Goal: Find specific page/section: Find specific page/section

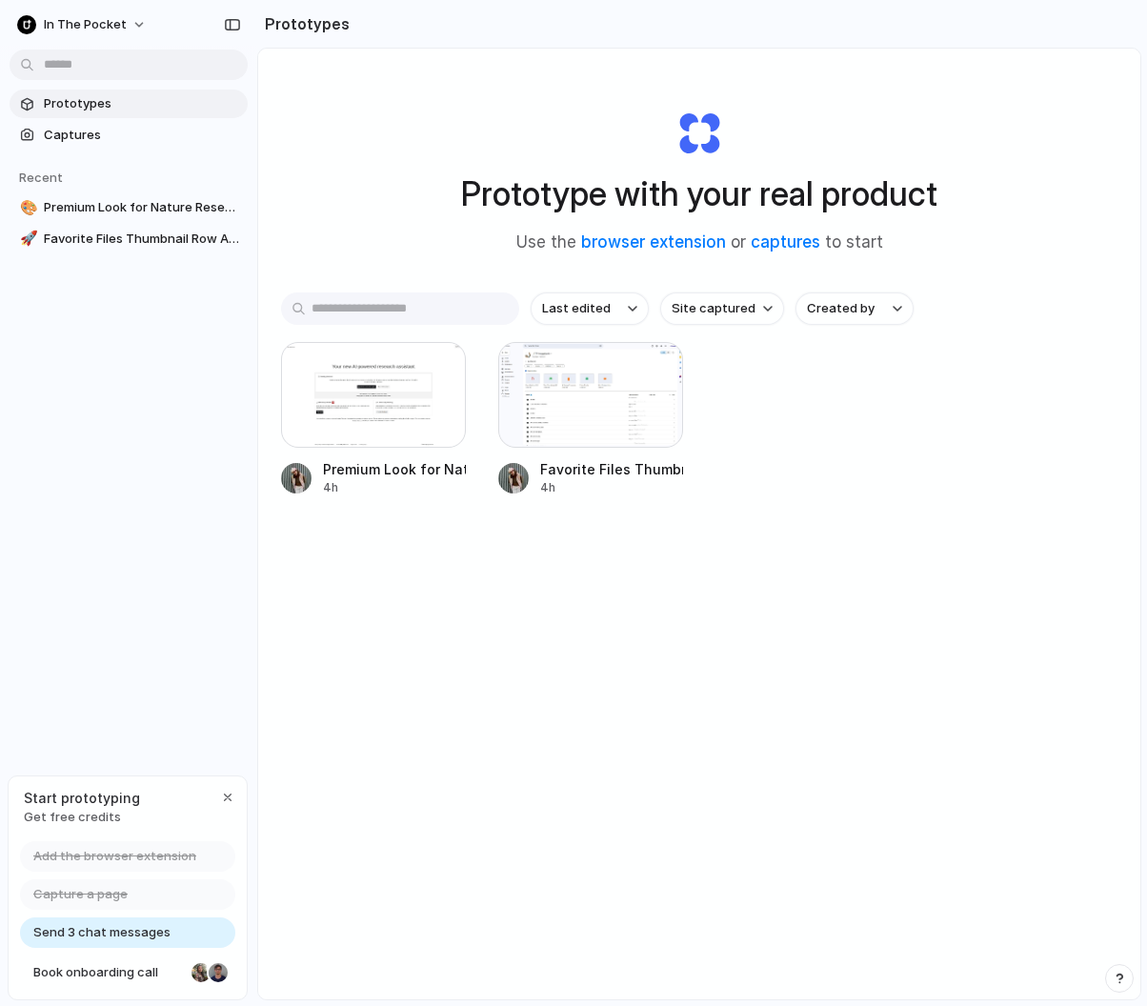
click at [699, 570] on div "Last edited Site captured Created by Premium Look for Nature Research Assistant…" at bounding box center [699, 453] width 836 height 322
click at [625, 420] on div at bounding box center [590, 395] width 185 height 106
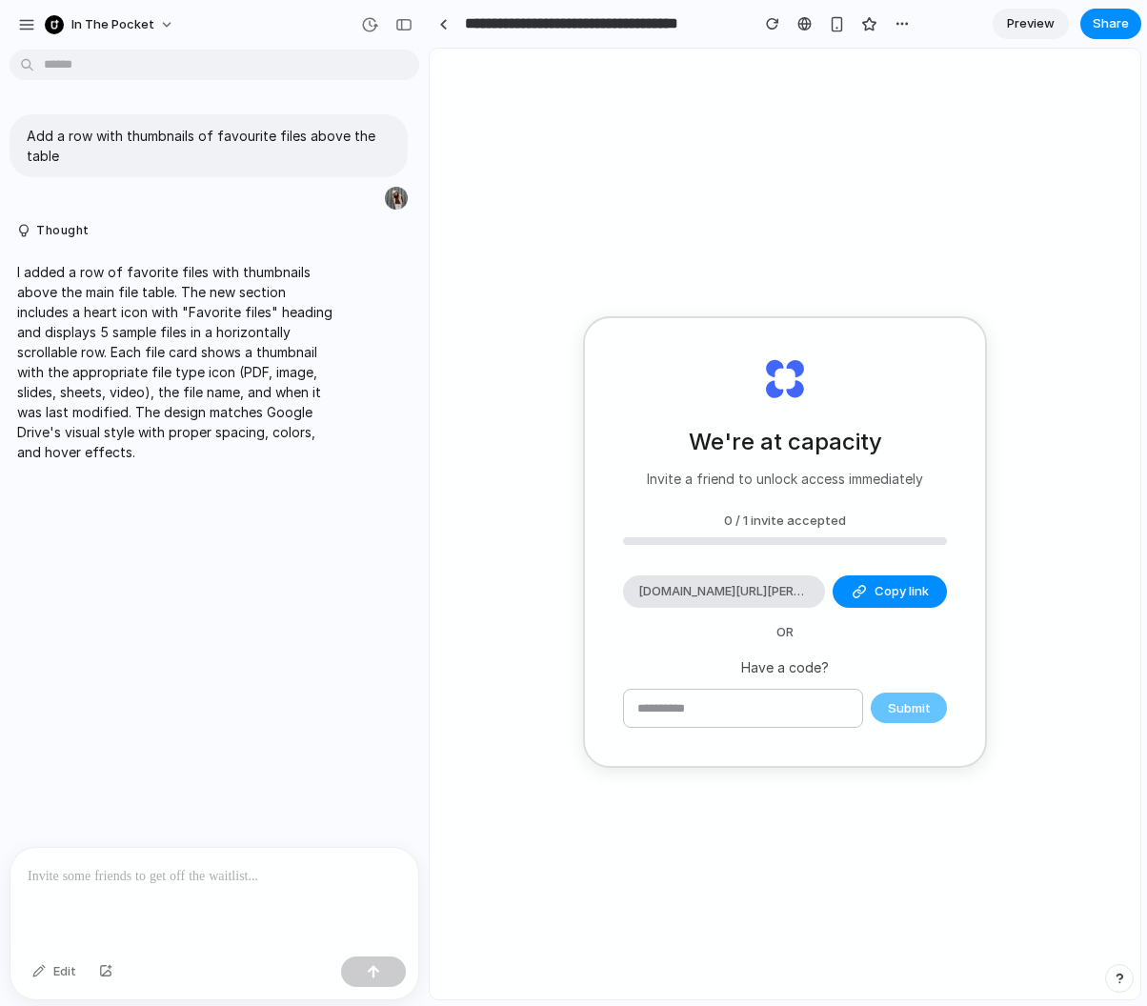
drag, startPoint x: 825, startPoint y: 389, endPoint x: 573, endPoint y: -70, distance: 523.4
click at [573, 0] on html "**********" at bounding box center [573, 503] width 1147 height 1006
click at [249, 297] on p "I added a row of favorite files with thumbnails above the main file table. The …" at bounding box center [176, 362] width 318 height 200
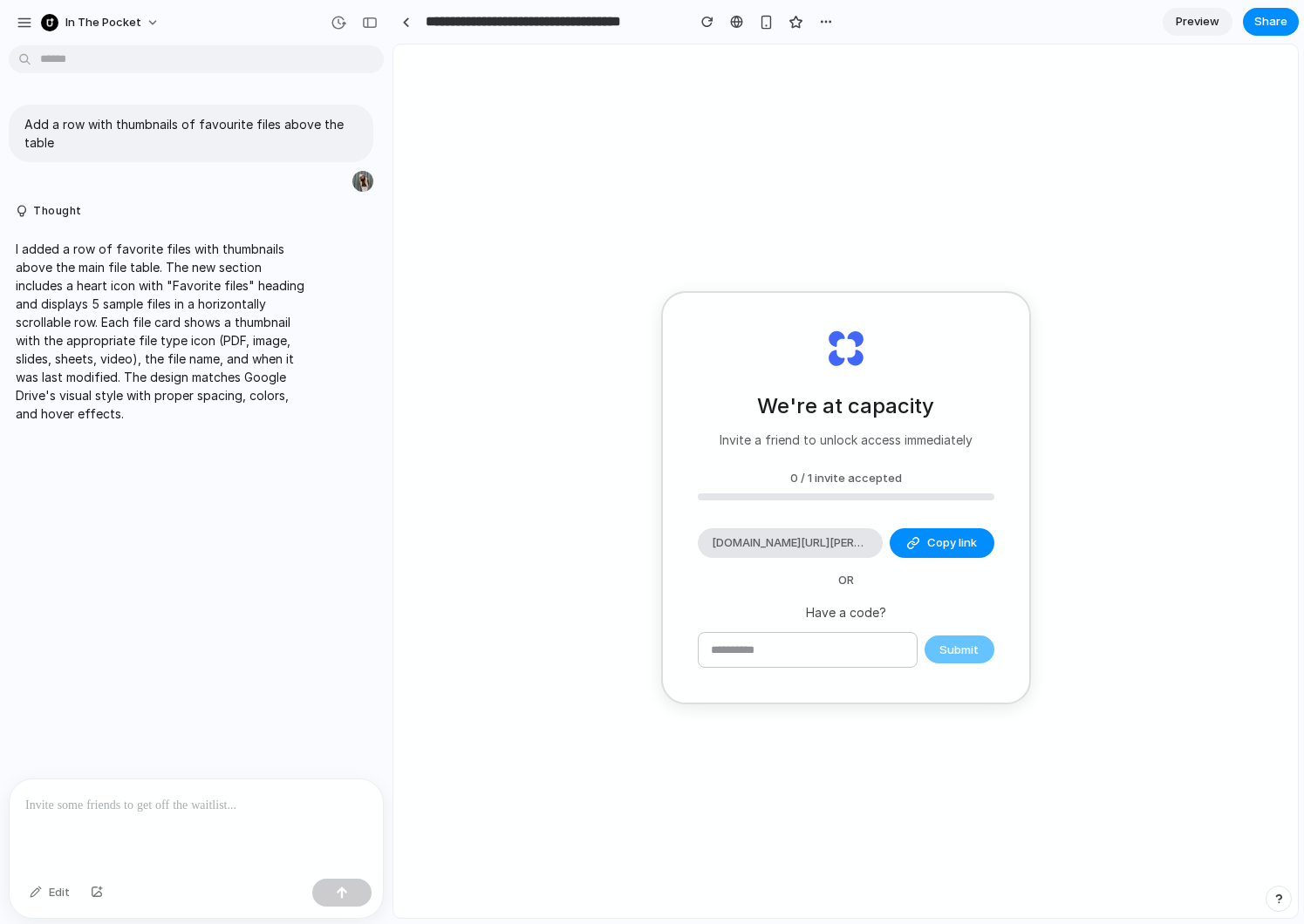
click at [839, 590] on div "We're at capacity Invite a friend to unlock access immediately 0 / 1 invite acc…" at bounding box center [846, 498] width 366 height 410
click at [849, 607] on p "Have a code?" at bounding box center [846, 613] width 297 height 18
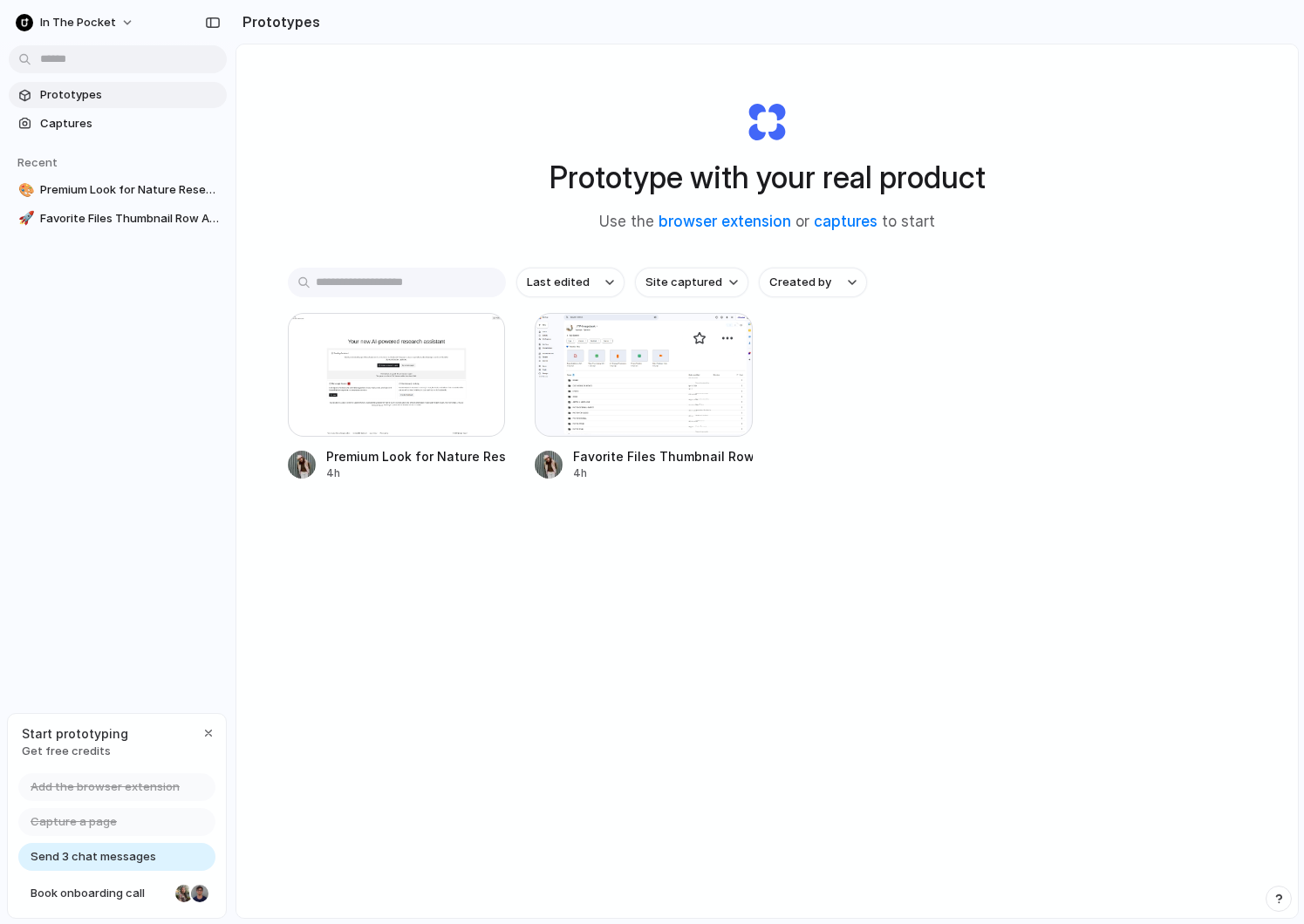
click at [636, 397] on div at bounding box center [644, 375] width 218 height 124
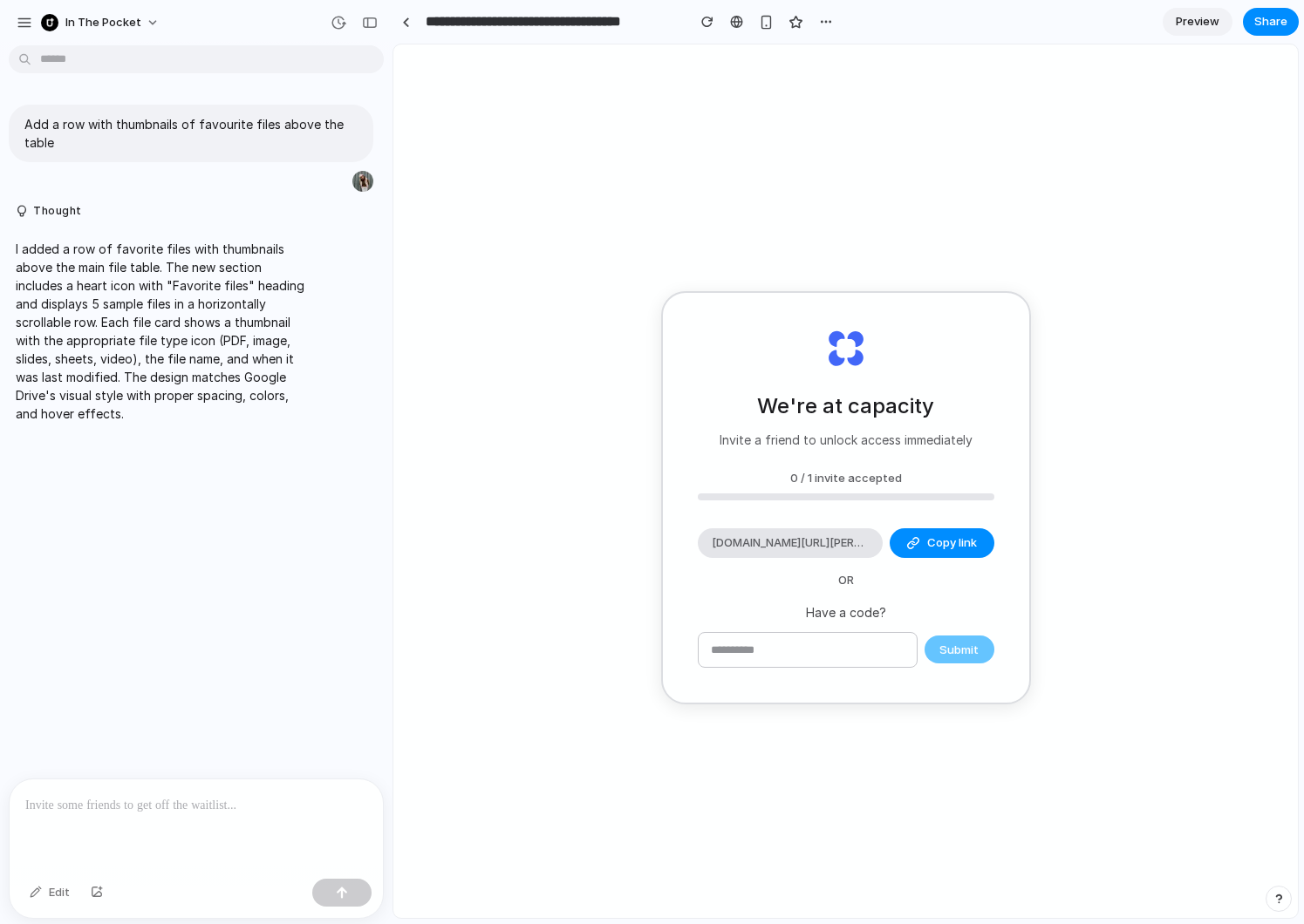
click at [760, 448] on div "We're at capacity Invite a friend to unlock access immediately 0 / 1 invite acc…" at bounding box center [846, 498] width 366 height 410
click at [849, 540] on span "[DOMAIN_NAME][URL][PERSON_NAME]" at bounding box center [789, 543] width 157 height 17
click at [851, 650] on input "text" at bounding box center [808, 650] width 218 height 35
click at [925, 448] on div "We're at capacity Invite a friend to unlock access immediately 0 / 1 invite acc…" at bounding box center [846, 498] width 366 height 410
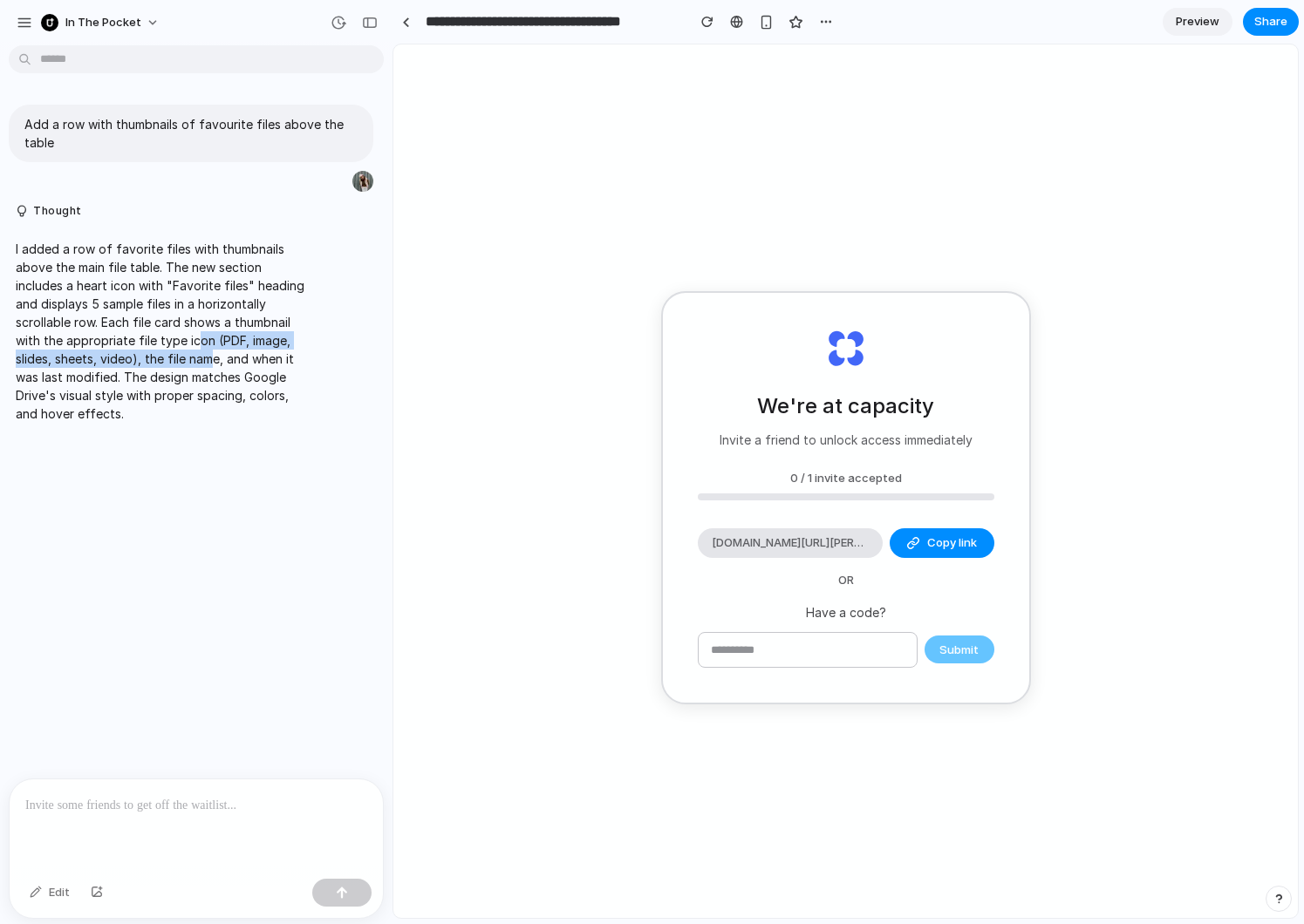
drag, startPoint x: 192, startPoint y: 333, endPoint x: 236, endPoint y: 375, distance: 60.8
click at [230, 368] on p "I added a row of favorite files with thumbnails above the main file table. The …" at bounding box center [161, 332] width 291 height 183
click at [241, 380] on p "I added a row of favorite files with thumbnails above the main file table. The …" at bounding box center [161, 332] width 291 height 183
click at [844, 397] on h2 "We're at capacity" at bounding box center [845, 407] width 177 height 31
click at [363, 23] on div "button" at bounding box center [369, 22] width 16 height 12
